Goal: Check status: Check status

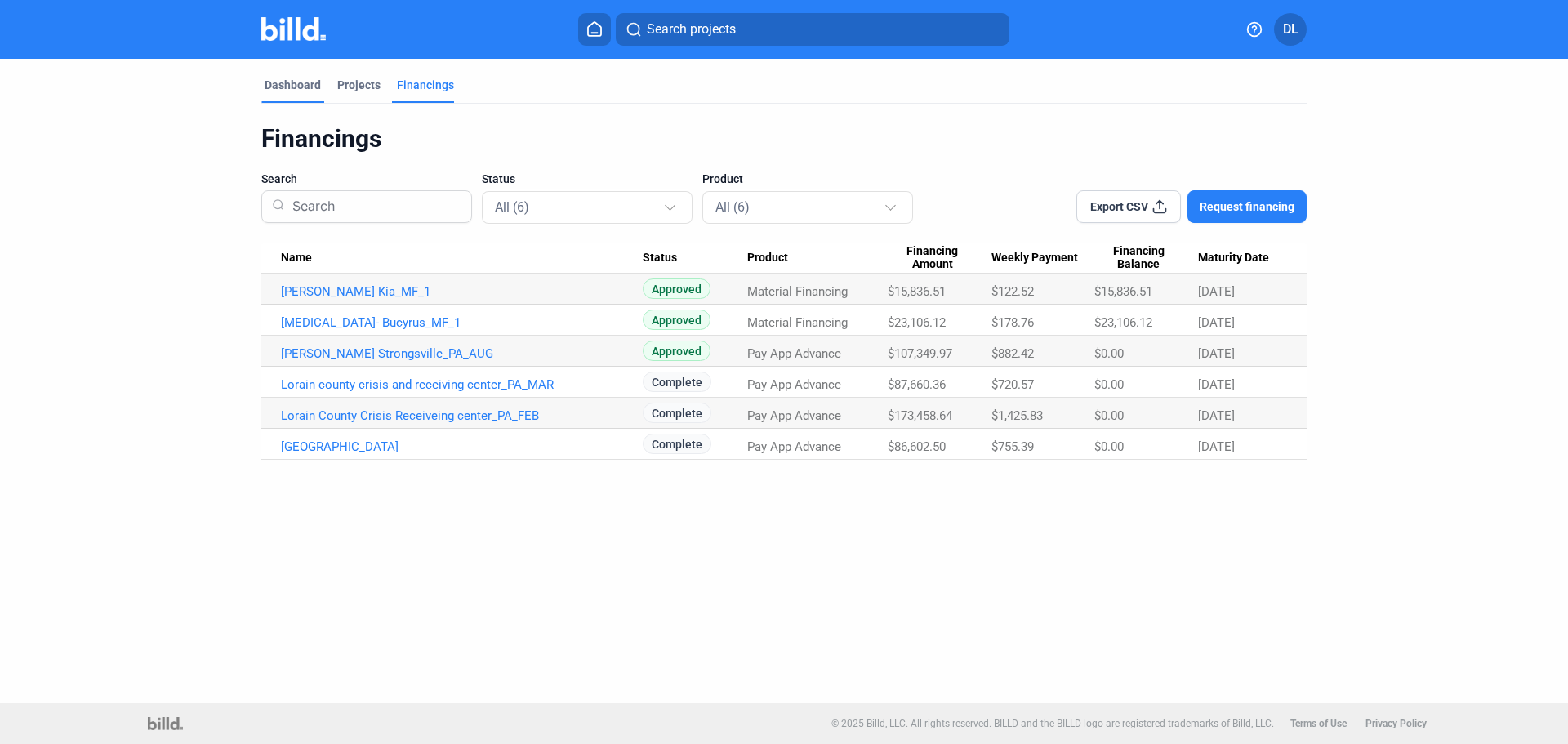
click at [302, 83] on div "Dashboard" at bounding box center [293, 85] width 56 height 17
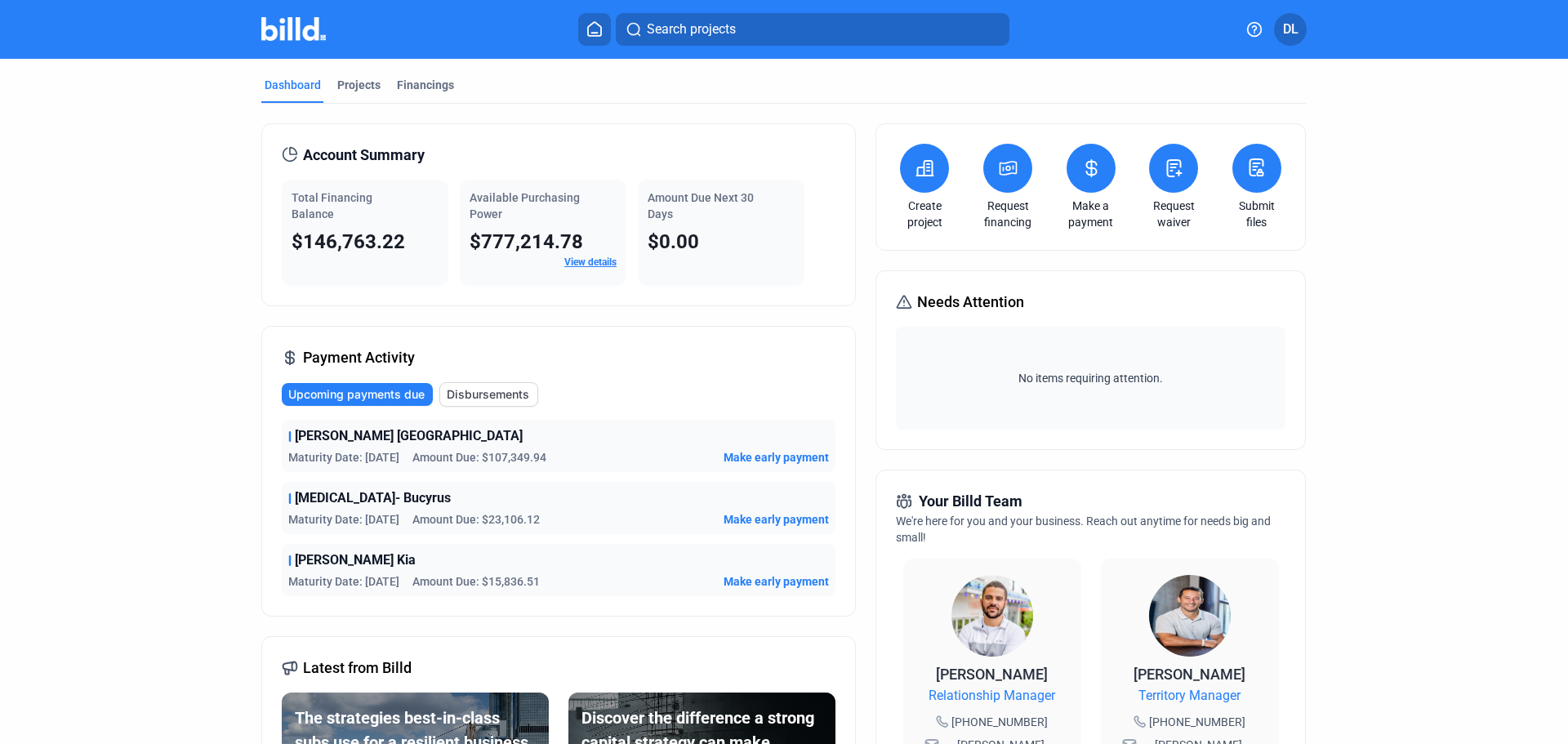
click at [583, 264] on link "View details" at bounding box center [590, 262] width 52 height 11
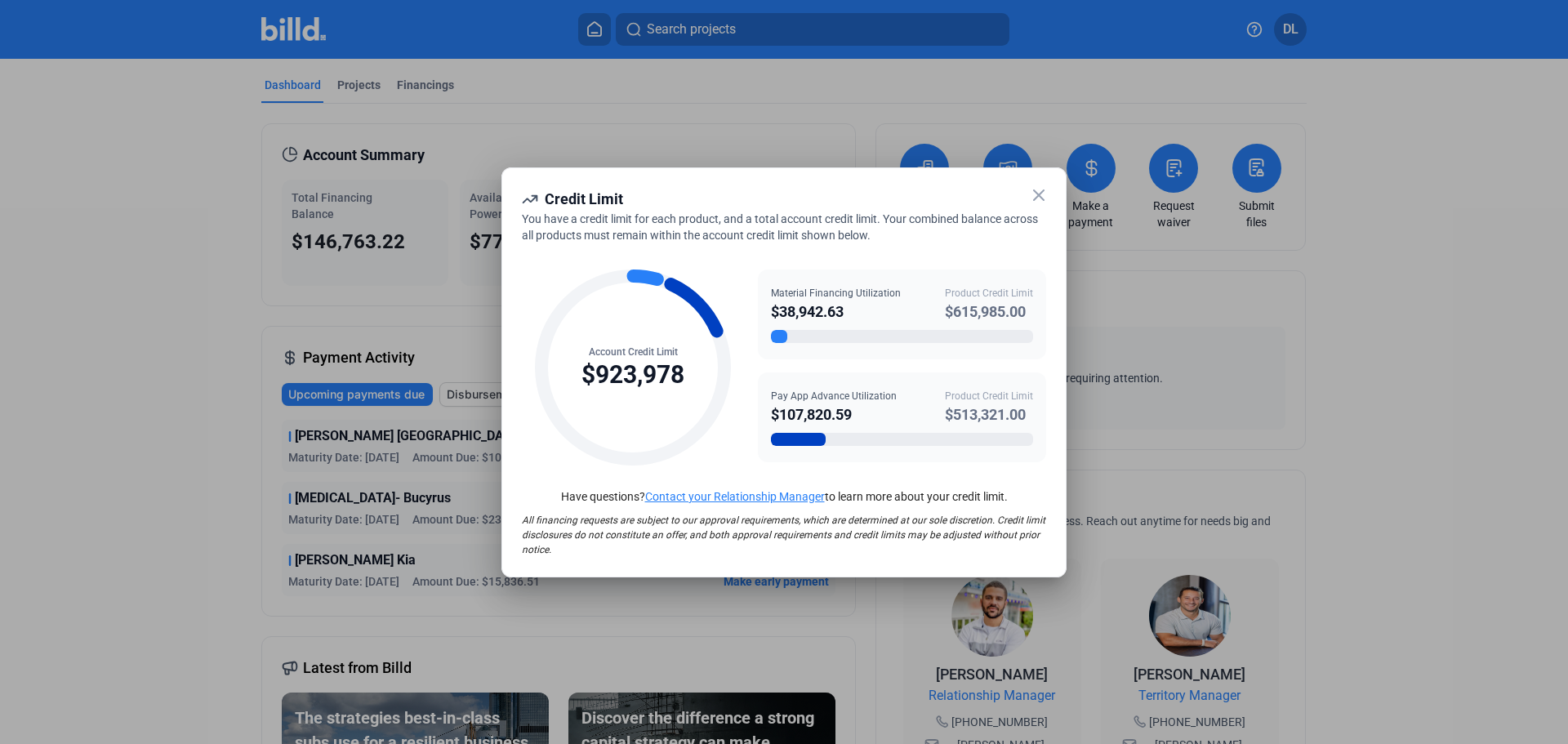
click at [1034, 196] on icon at bounding box center [1038, 195] width 19 height 19
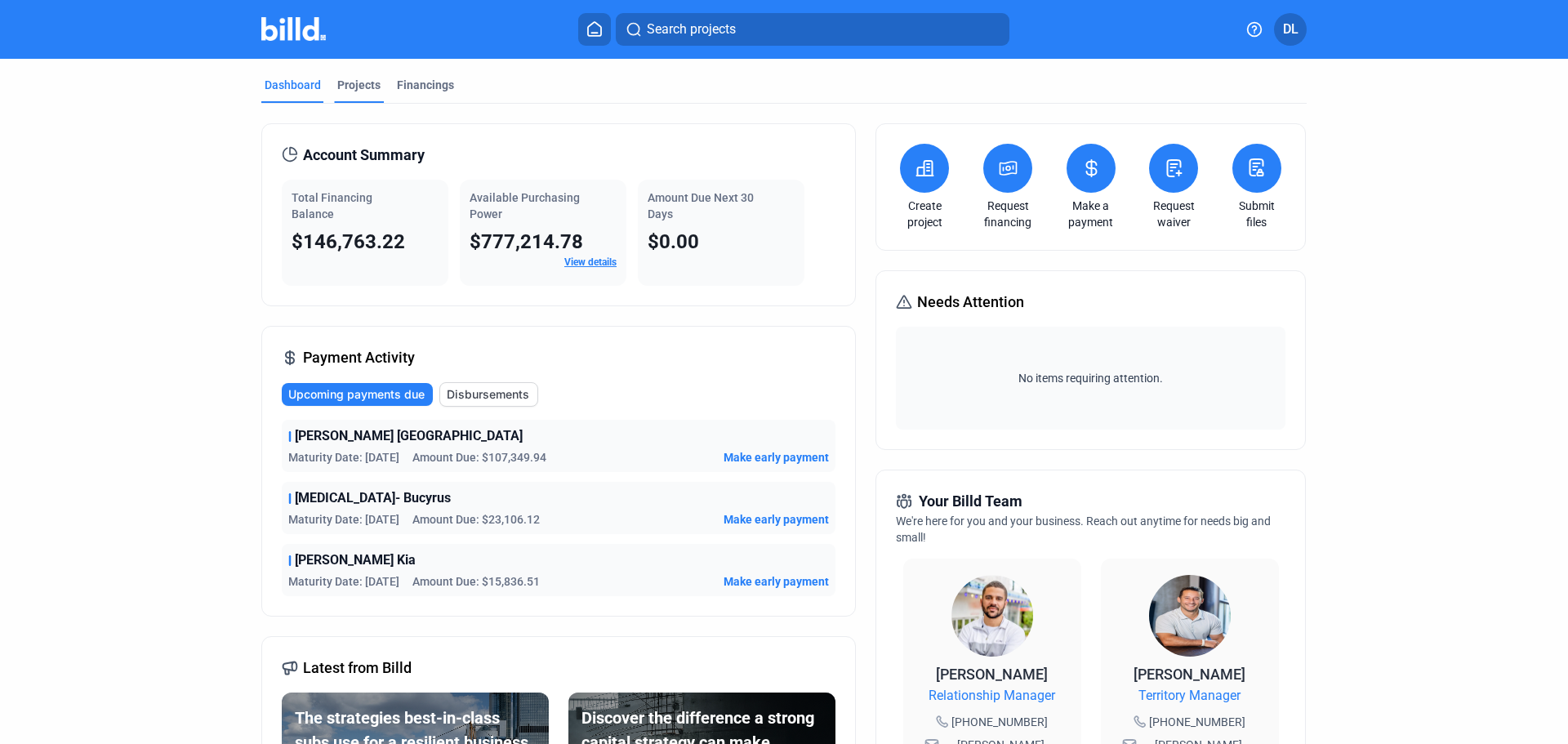
click at [337, 80] on div "Projects" at bounding box center [358, 85] width 44 height 17
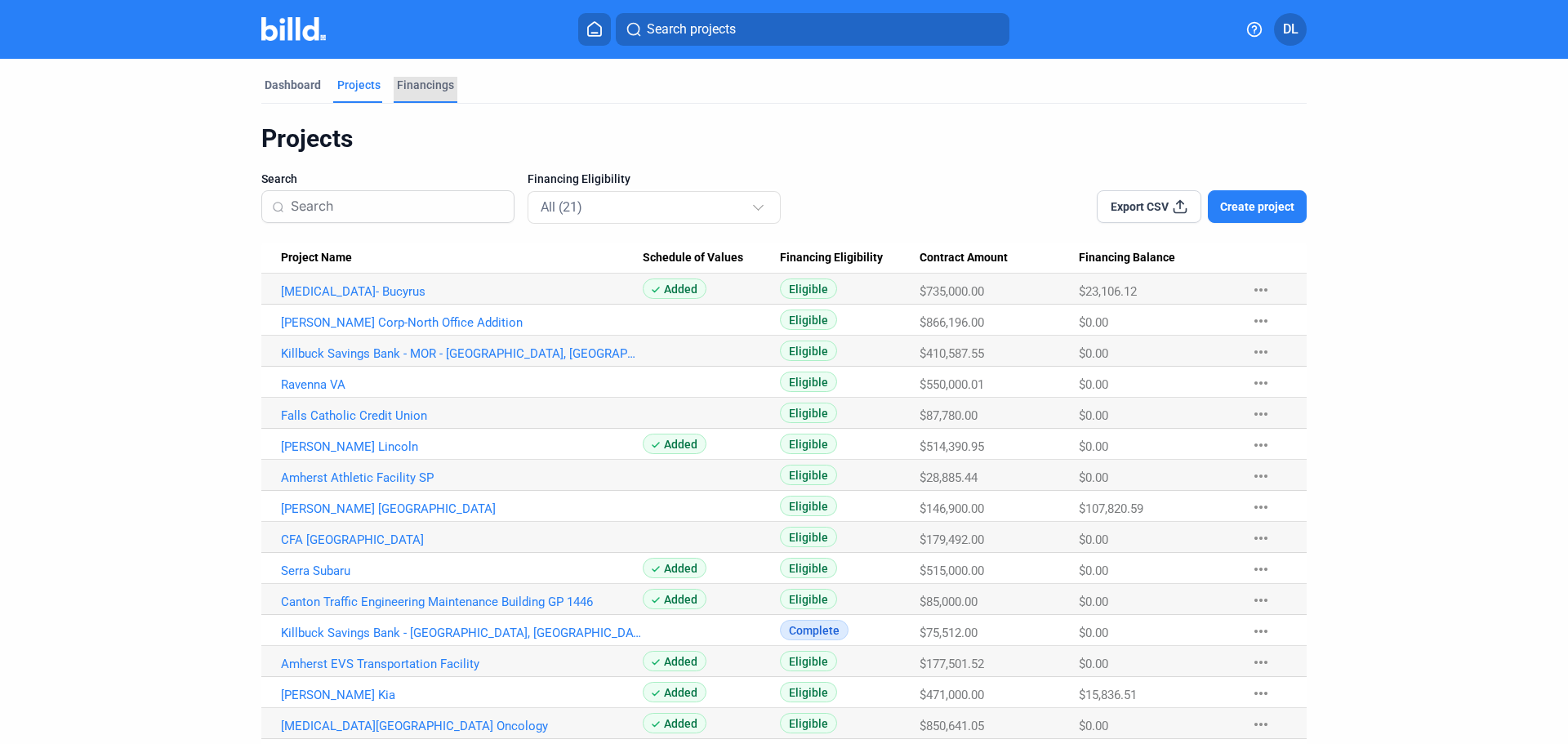
click at [422, 79] on div "Financings" at bounding box center [426, 85] width 57 height 17
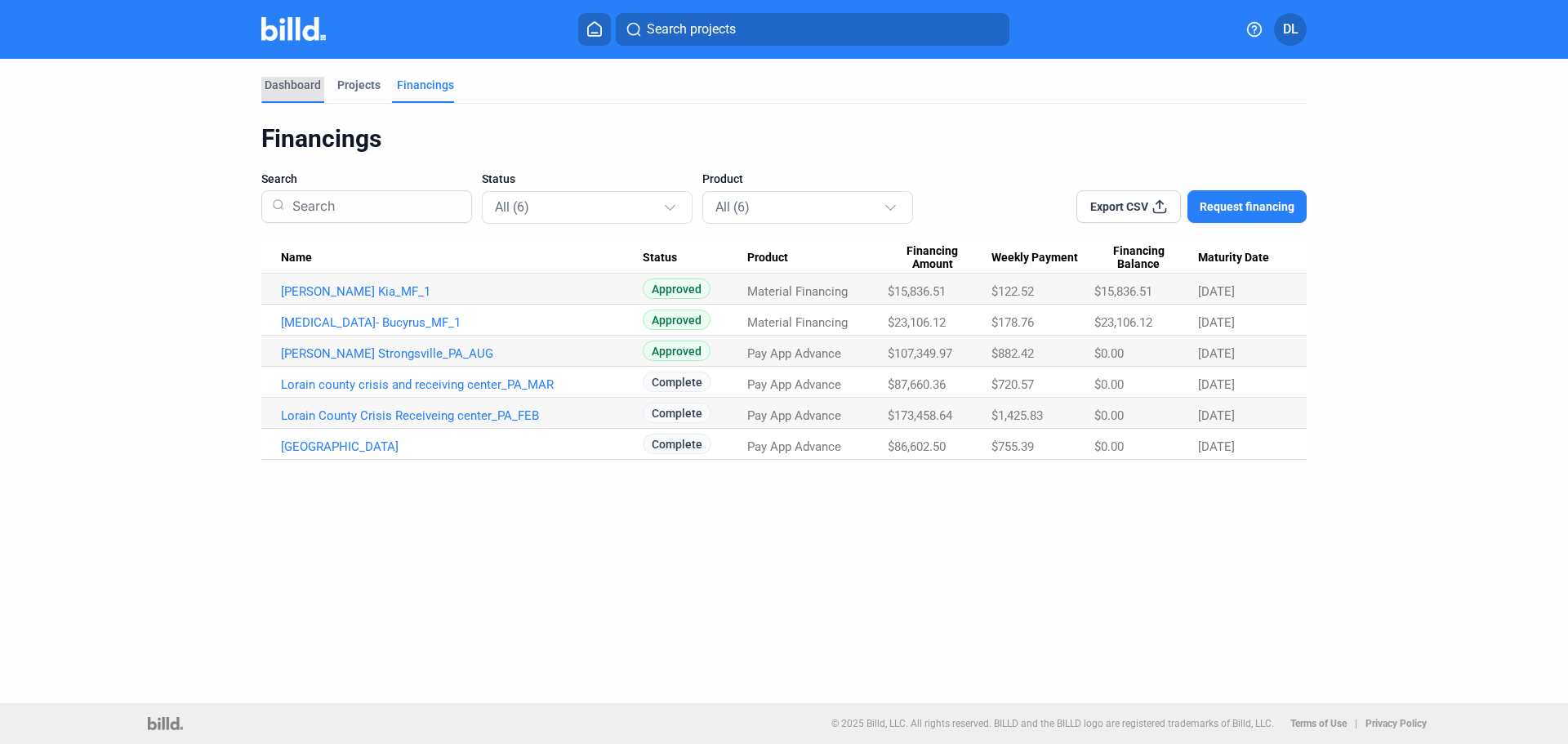
click at [297, 87] on div "Dashboard" at bounding box center [293, 85] width 56 height 17
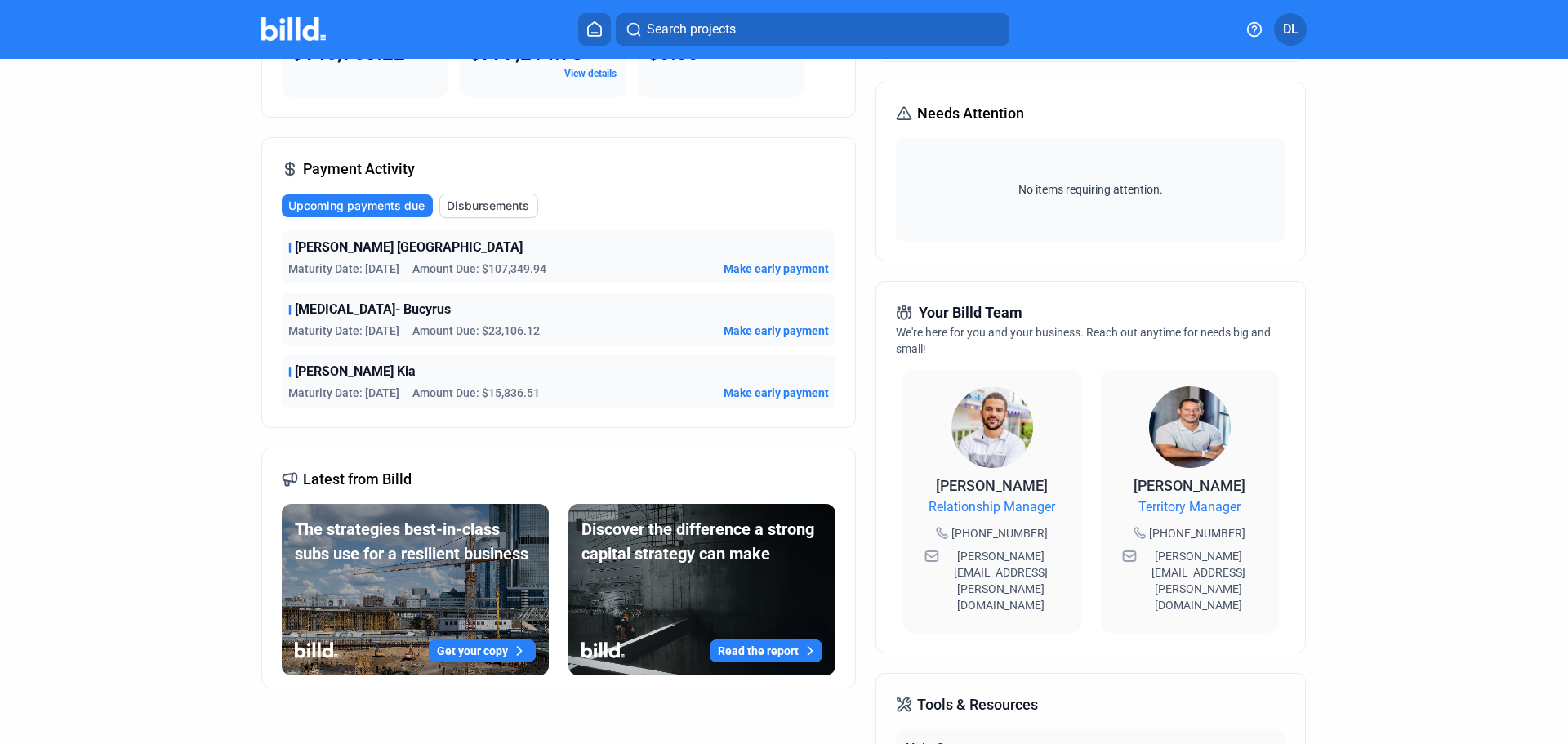
scroll to position [246, 0]
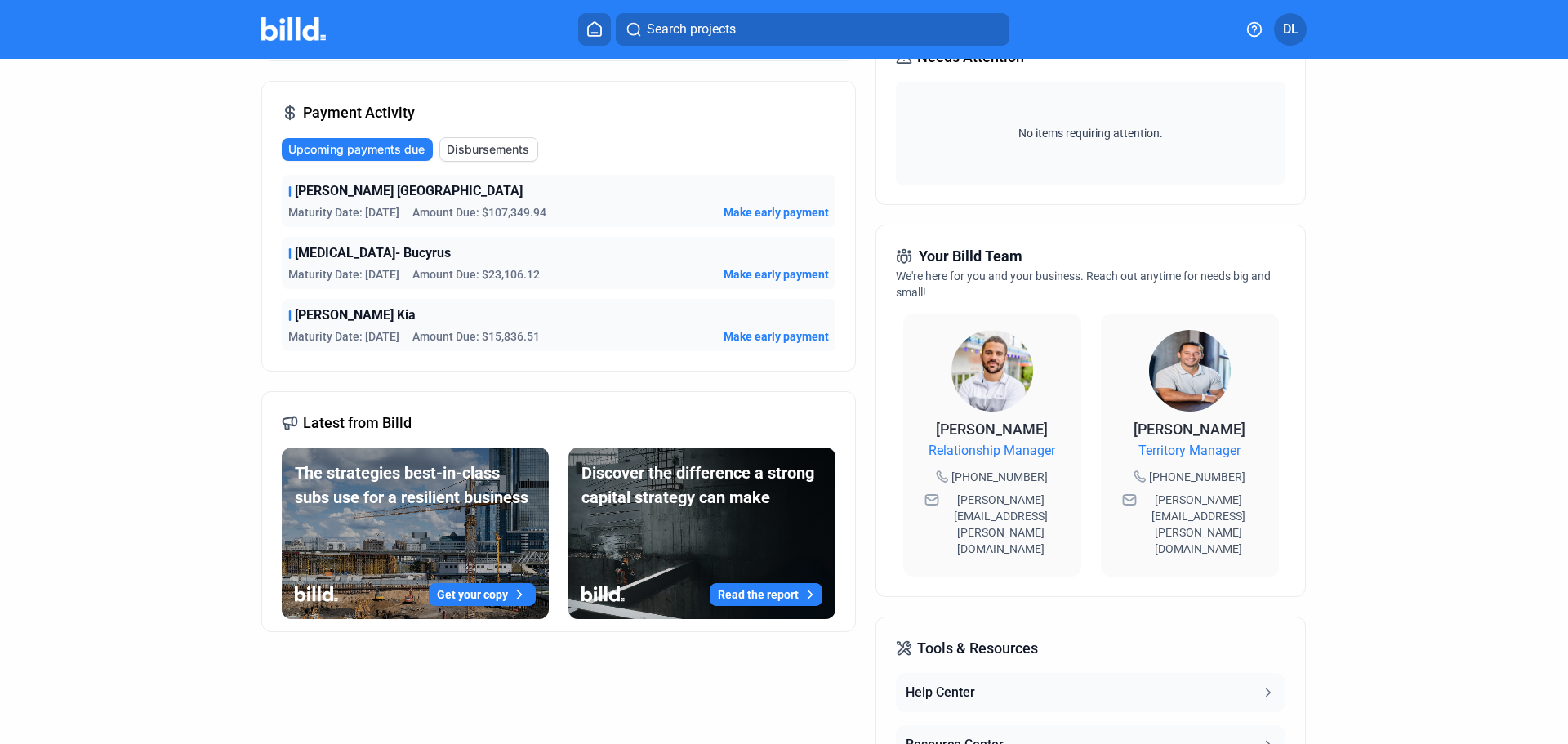
click at [355, 142] on span "Upcoming payments due" at bounding box center [356, 150] width 136 height 17
click at [374, 275] on span "Maturity Date: [DATE]" at bounding box center [344, 274] width 111 height 17
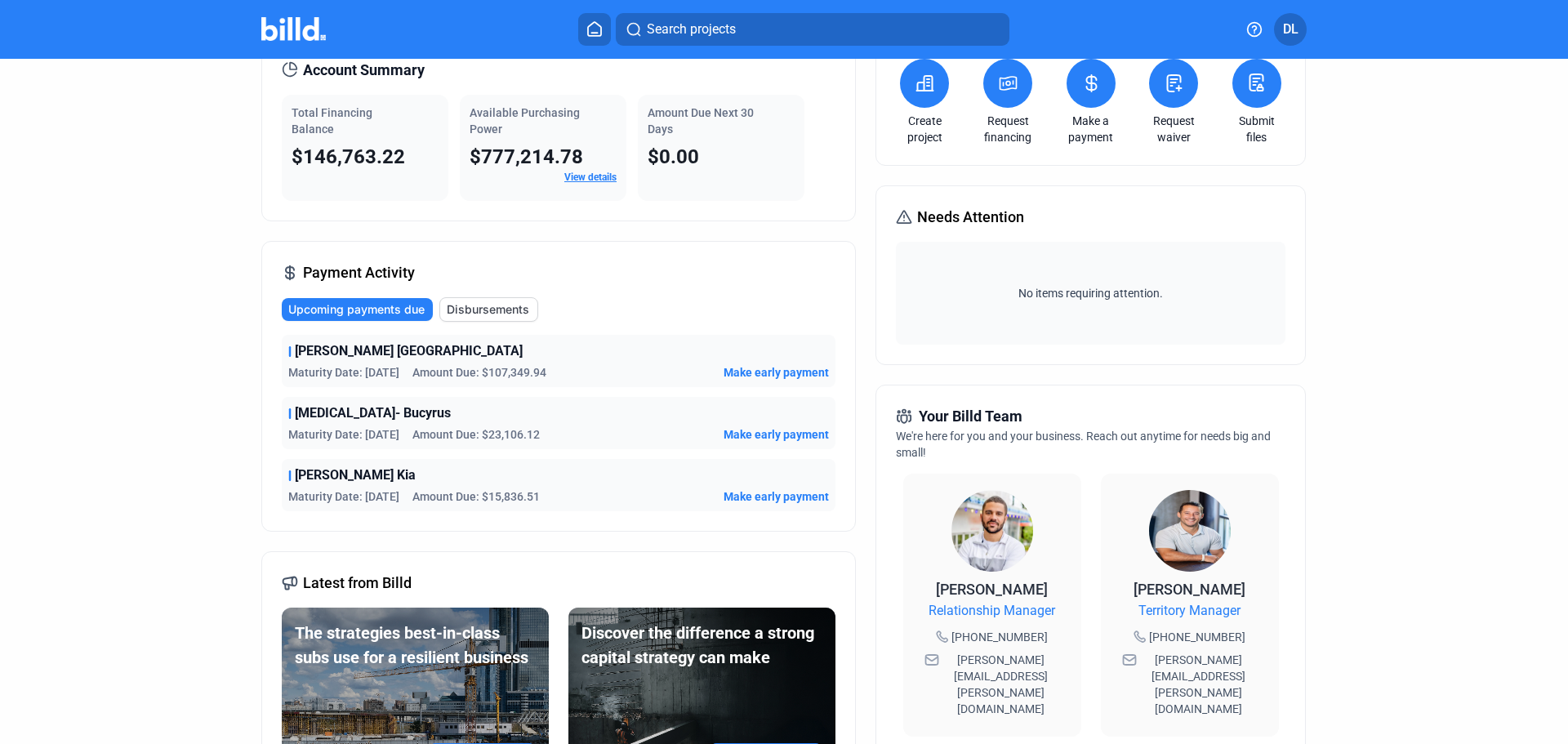
scroll to position [0, 0]
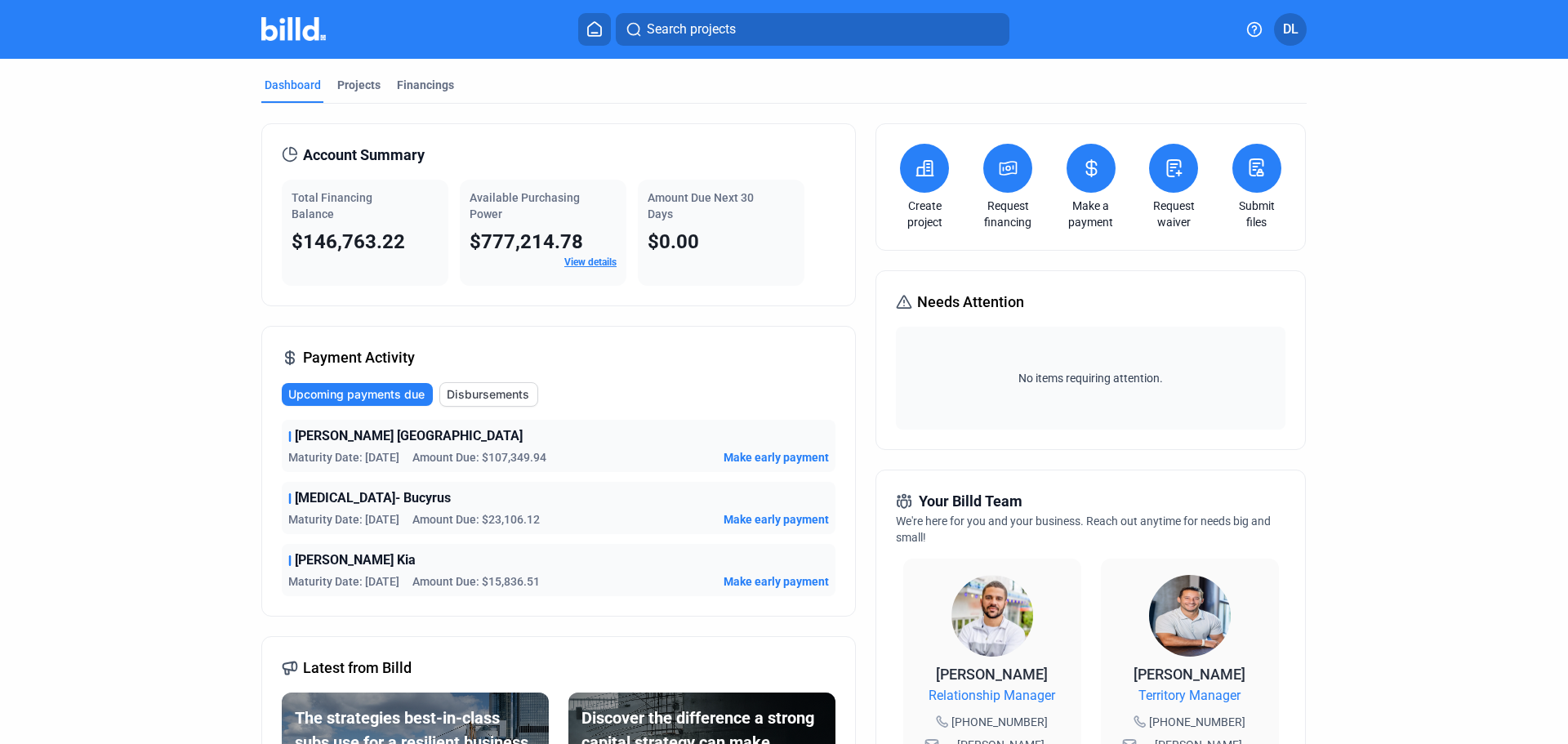
click at [601, 30] on icon at bounding box center [595, 29] width 13 height 14
click at [601, 23] on icon at bounding box center [595, 29] width 17 height 16
click at [598, 264] on link "View details" at bounding box center [590, 262] width 52 height 11
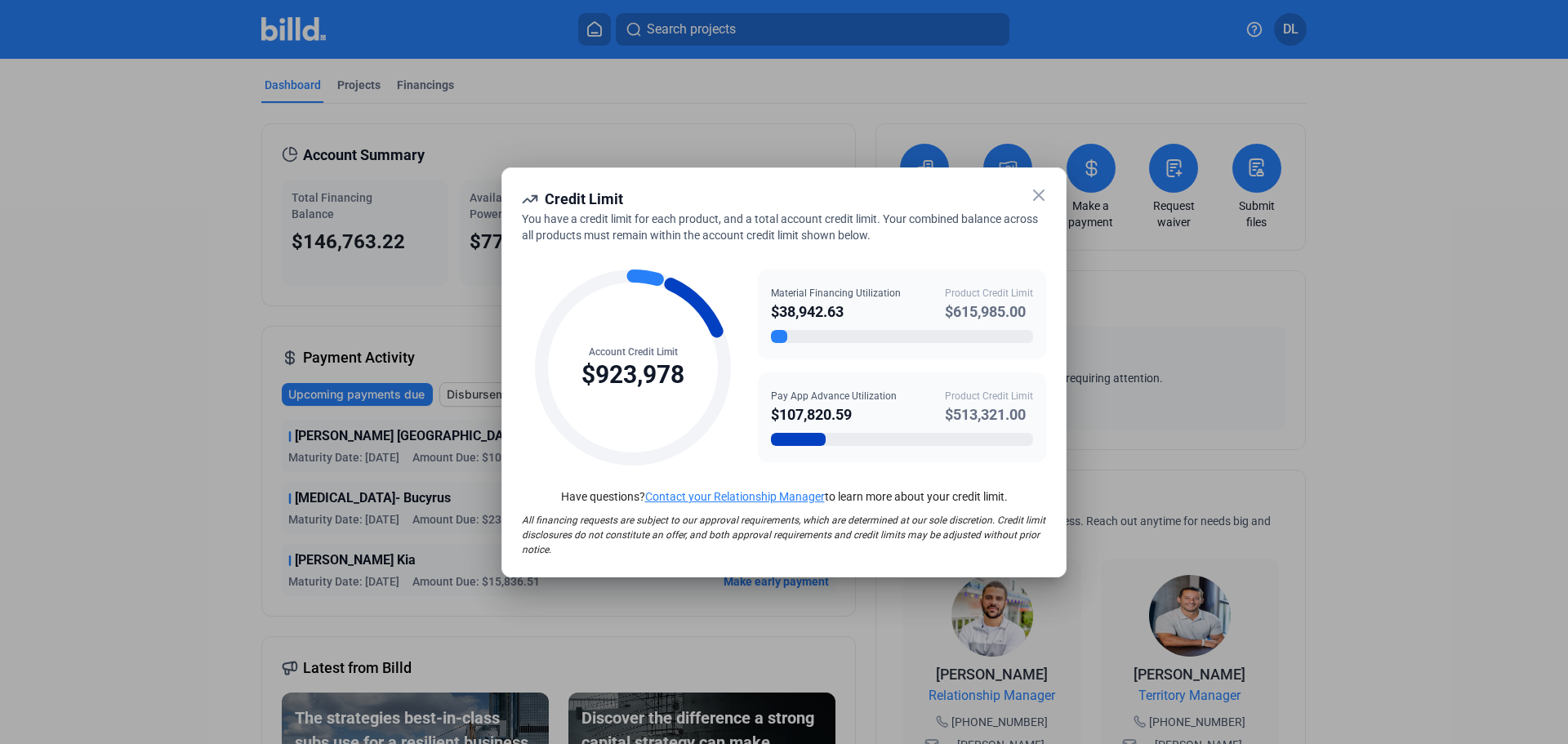
click at [1041, 239] on div "You have a credit limit for each product, and a total account credit limit. You…" at bounding box center [784, 227] width 524 height 32
click at [1039, 200] on icon at bounding box center [1038, 195] width 19 height 19
